Goal: Transaction & Acquisition: Purchase product/service

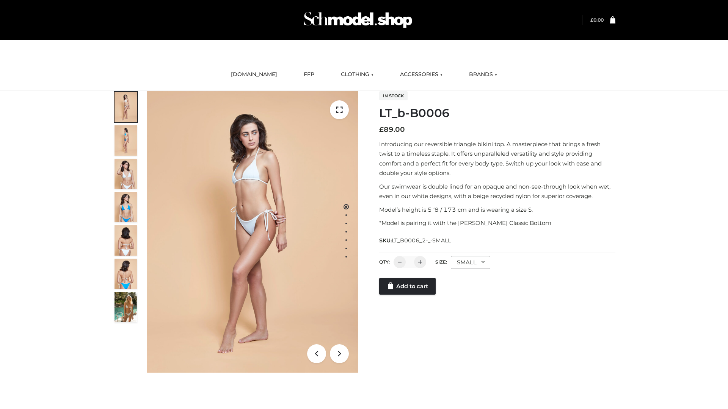
click at [408, 286] on link "Add to cart" at bounding box center [407, 286] width 56 height 17
